Goal: Complete application form

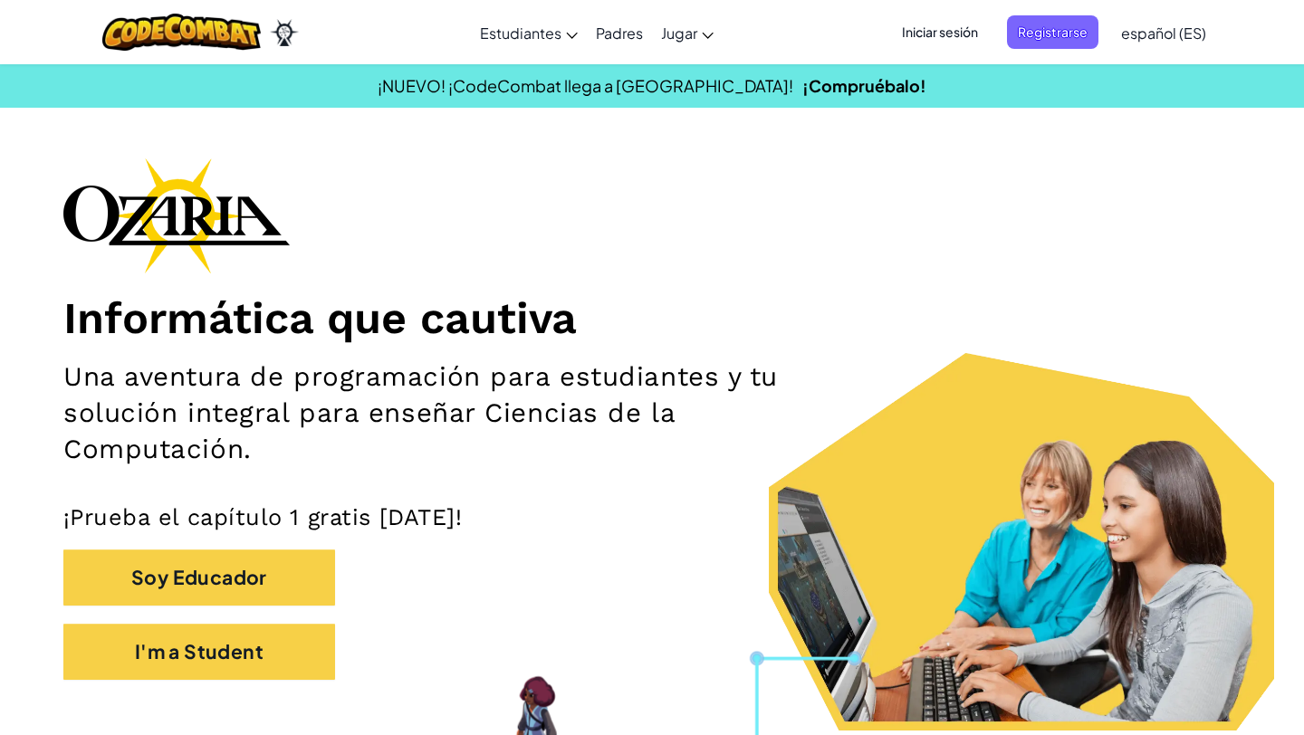
click at [1137, 24] on span "español (ES)" at bounding box center [1163, 33] width 85 height 19
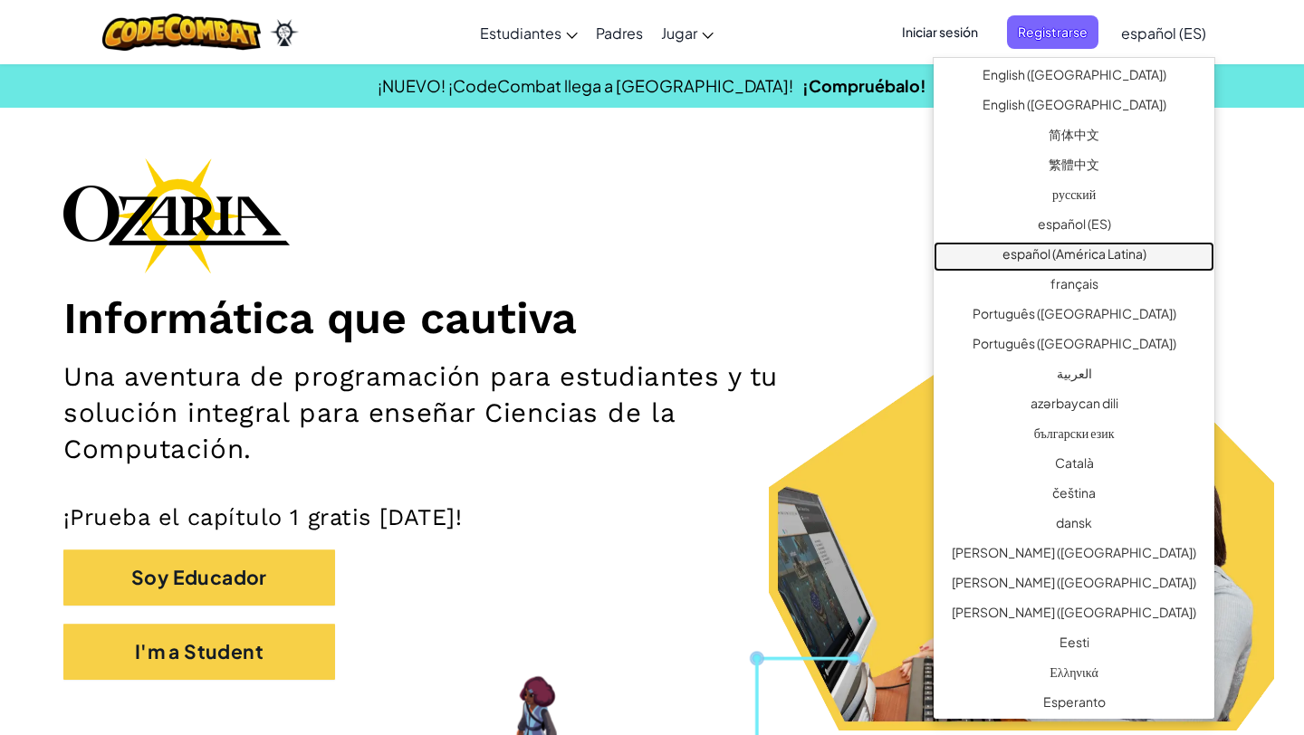
click at [1121, 257] on link "español (América Latina)" at bounding box center [1074, 257] width 281 height 30
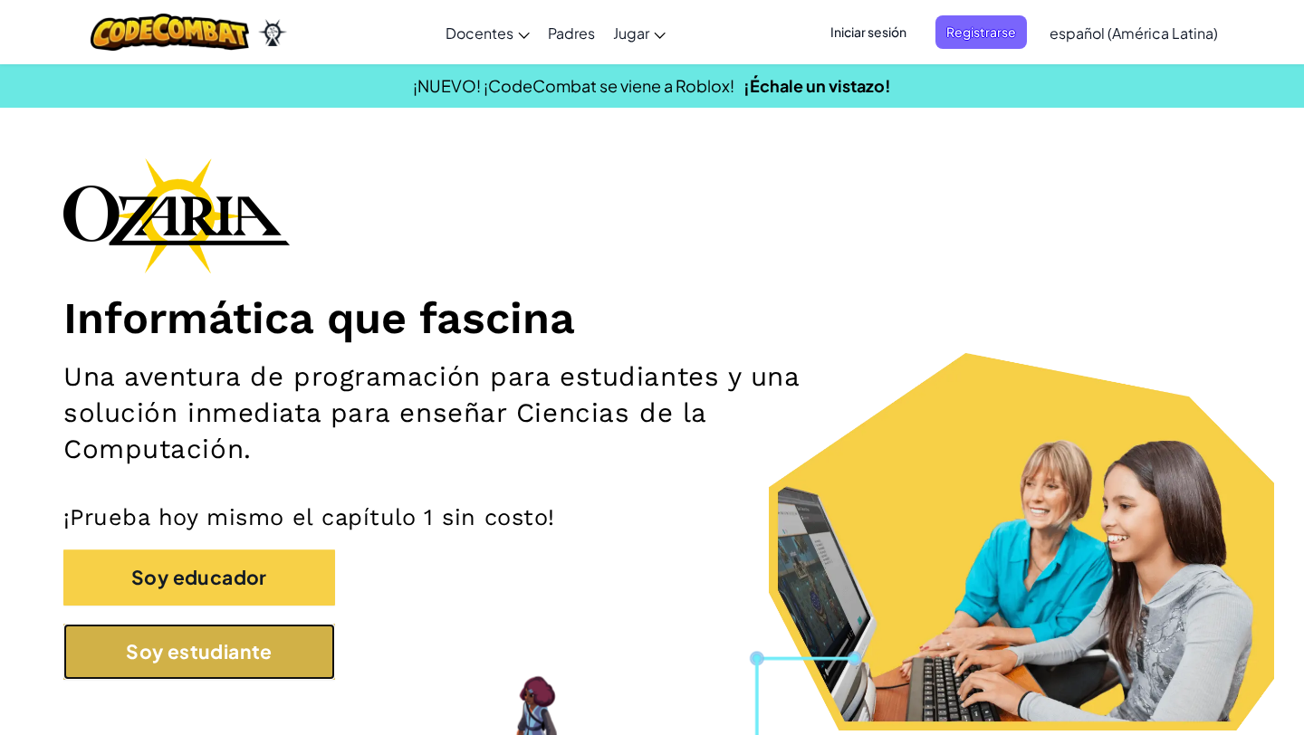
click at [164, 669] on button "Soy estudiante" at bounding box center [199, 652] width 272 height 56
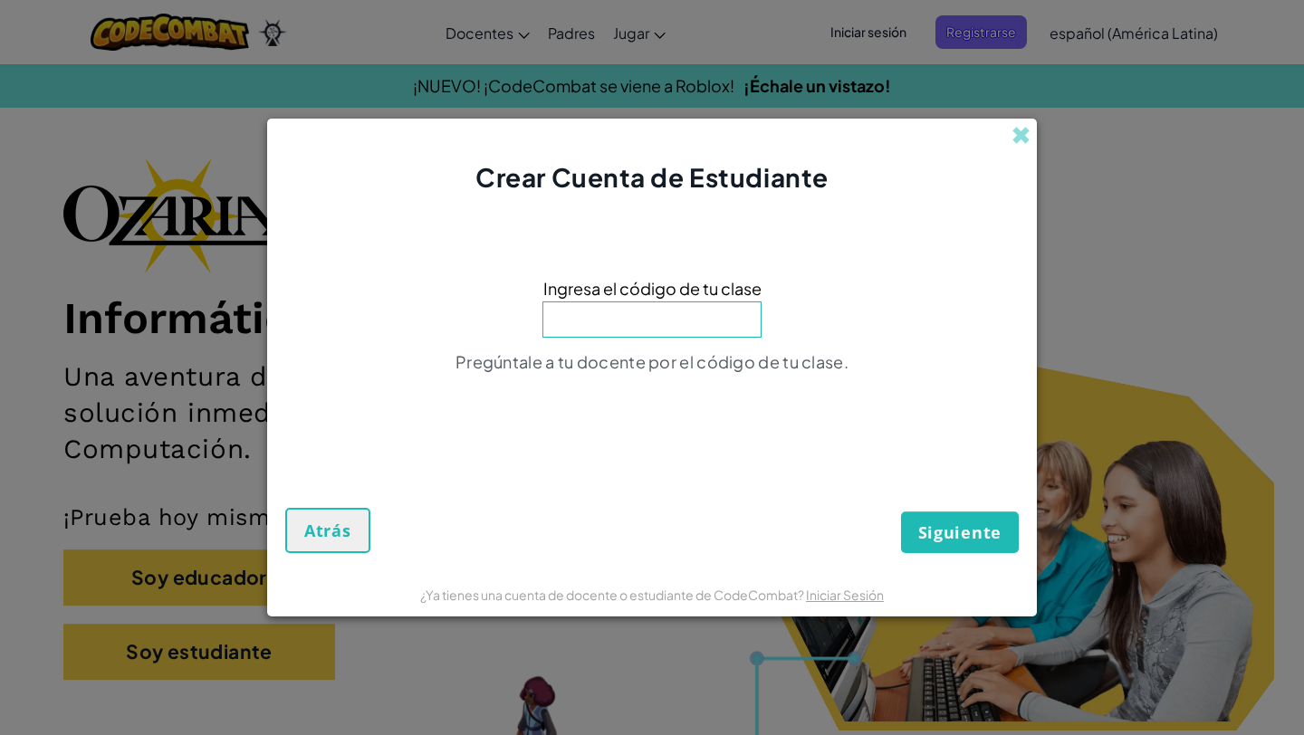
click at [649, 304] on input at bounding box center [652, 320] width 219 height 36
type input "NameSmallPan"
click at [922, 523] on span "Siguiente" at bounding box center [959, 533] width 83 height 22
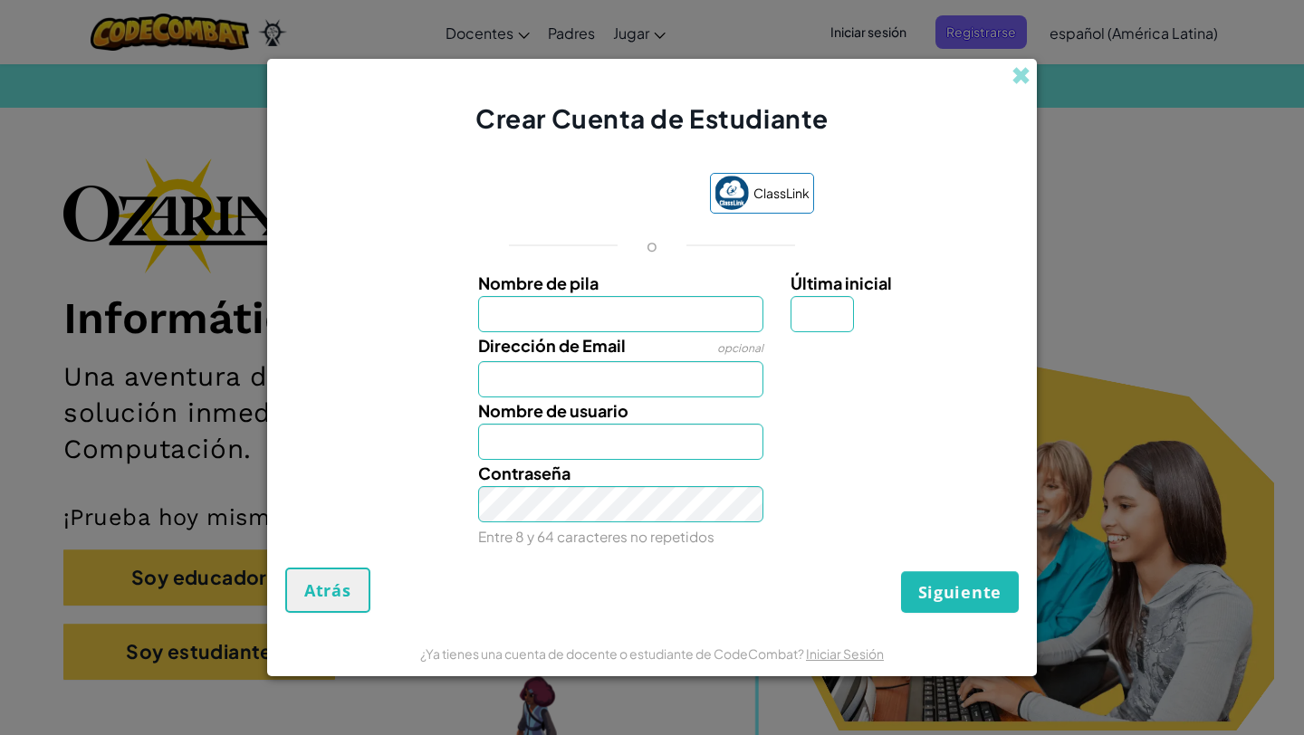
click at [591, 321] on input "Nombre de pila" at bounding box center [621, 314] width 286 height 36
type input "[PERSON_NAME]"
click at [579, 376] on input "Dirección de Email" at bounding box center [621, 379] width 286 height 36
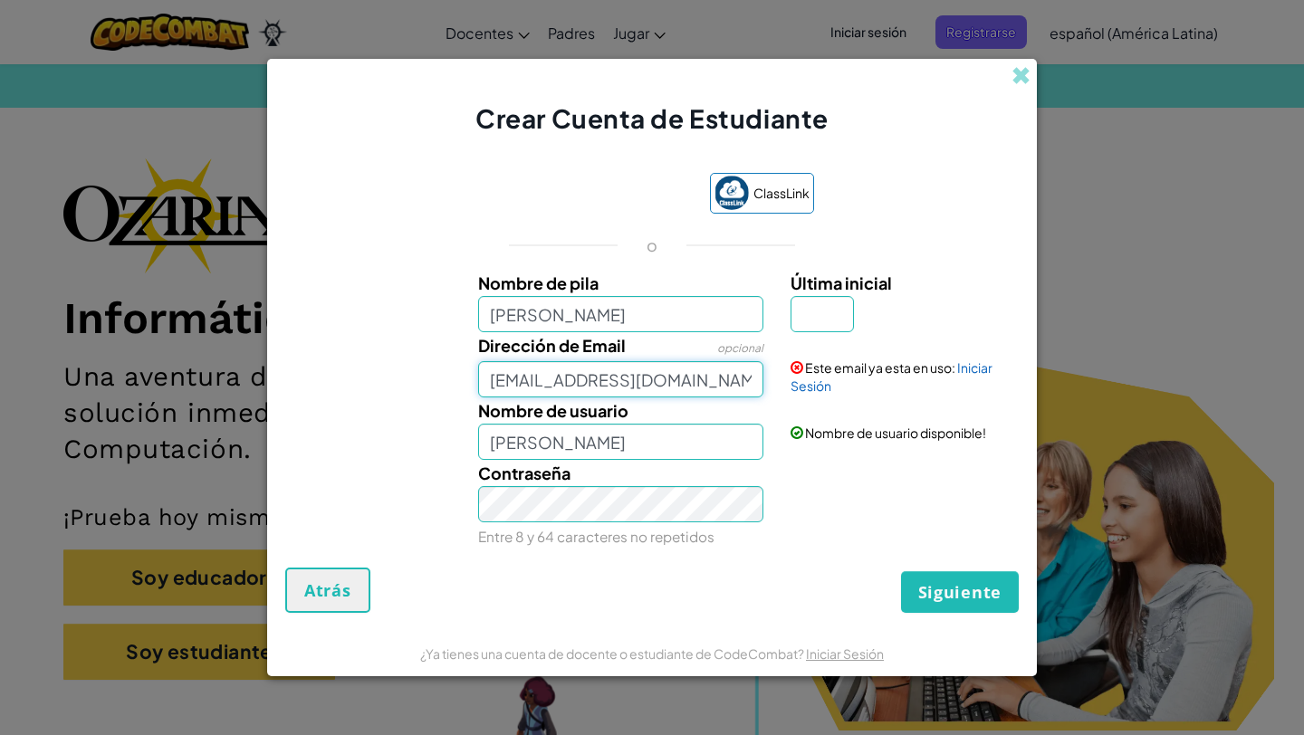
click at [510, 383] on input "[EMAIL_ADDRESS][DOMAIN_NAME]" at bounding box center [621, 379] width 286 height 36
type input "[EMAIL_ADDRESS][DOMAIN_NAME]"
click at [829, 293] on label "Última inicial" at bounding box center [903, 283] width 224 height 26
click at [829, 296] on input "Última inicial" at bounding box center [822, 314] width 63 height 36
click at [829, 293] on label "Última inicial" at bounding box center [903, 283] width 224 height 26
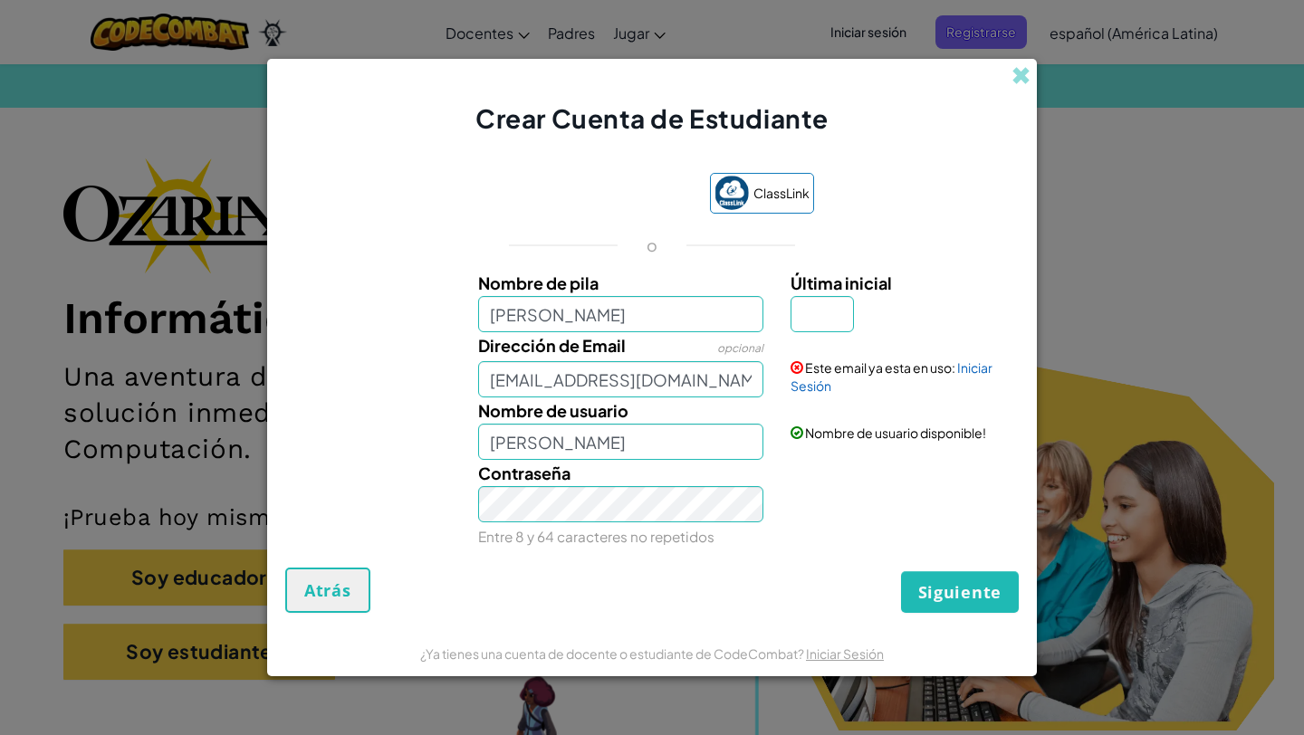
click at [829, 296] on input "Última inicial" at bounding box center [822, 314] width 63 height 36
click at [820, 320] on input "Última inicial" at bounding box center [822, 314] width 63 height 36
type input "."
type input "[PERSON_NAME] ."
click at [939, 587] on span "Siguiente" at bounding box center [959, 592] width 83 height 22
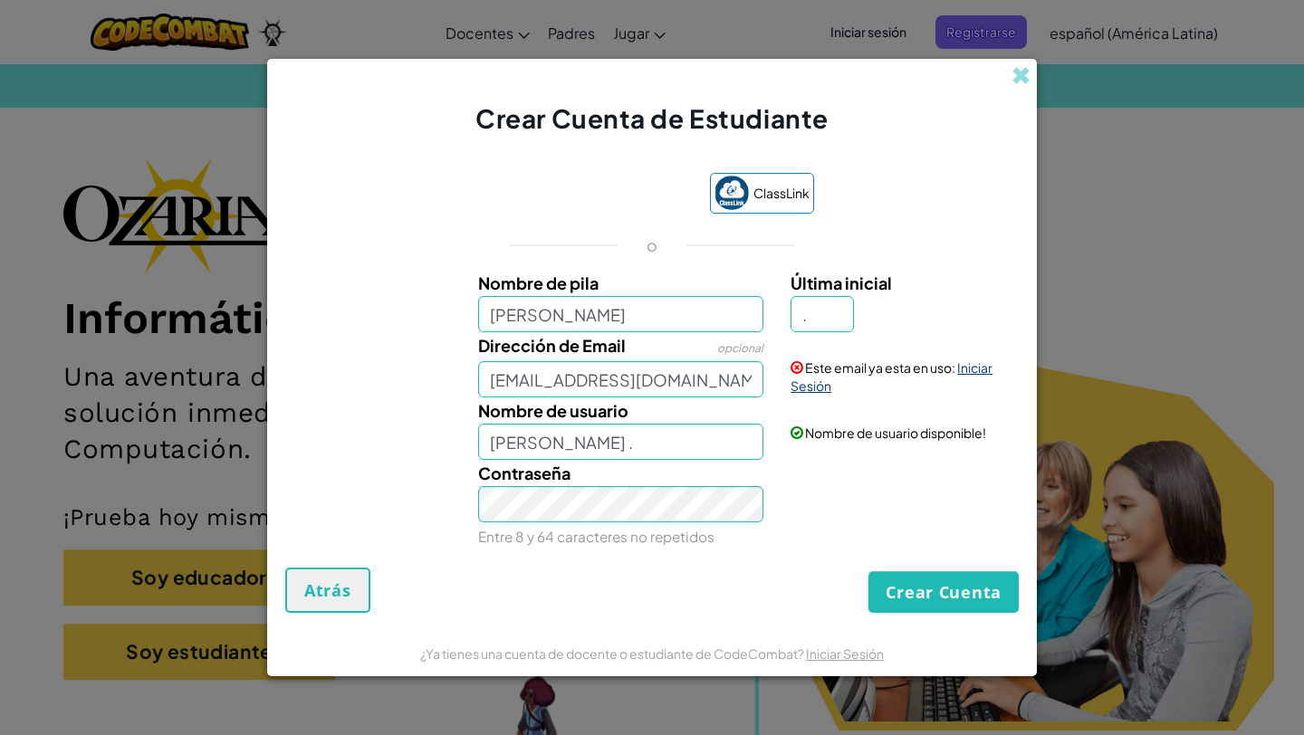
click at [975, 367] on link "Iniciar Sesión" at bounding box center [892, 377] width 202 height 34
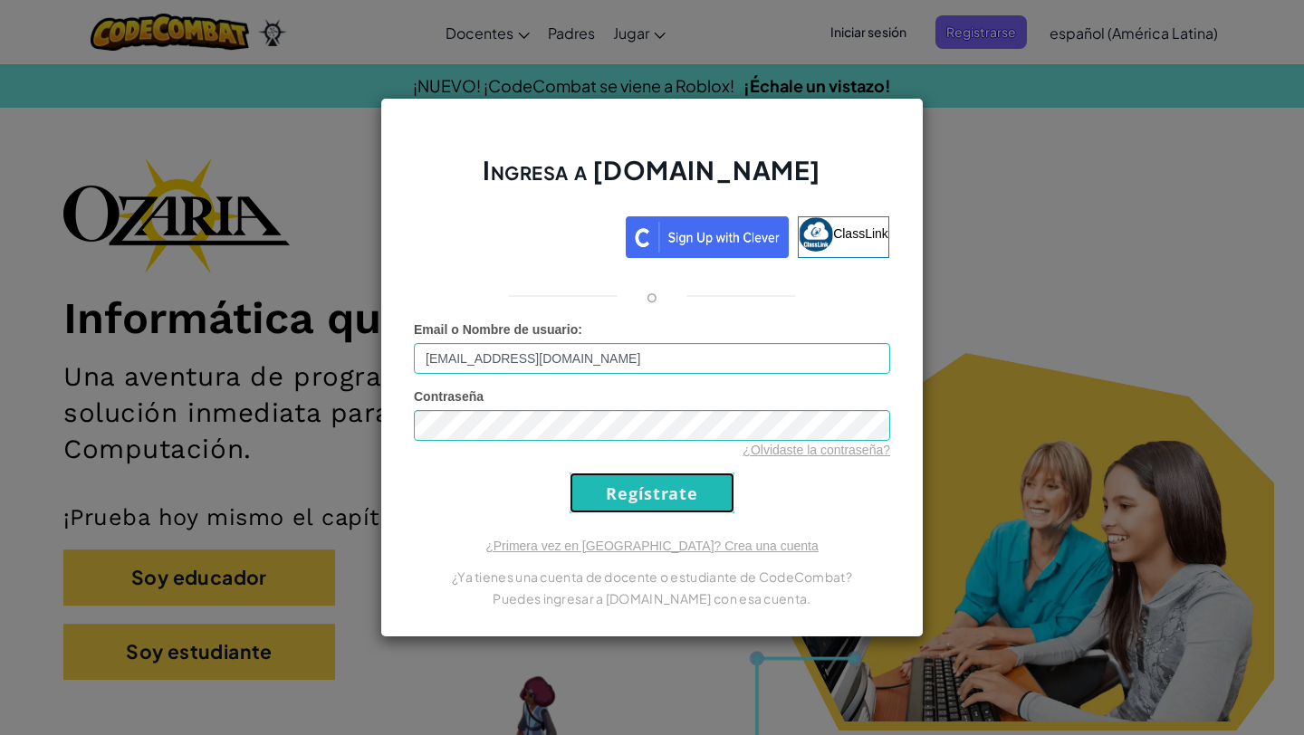
click at [631, 493] on input "Regístrate" at bounding box center [652, 493] width 165 height 41
